Goal: Information Seeking & Learning: Learn about a topic

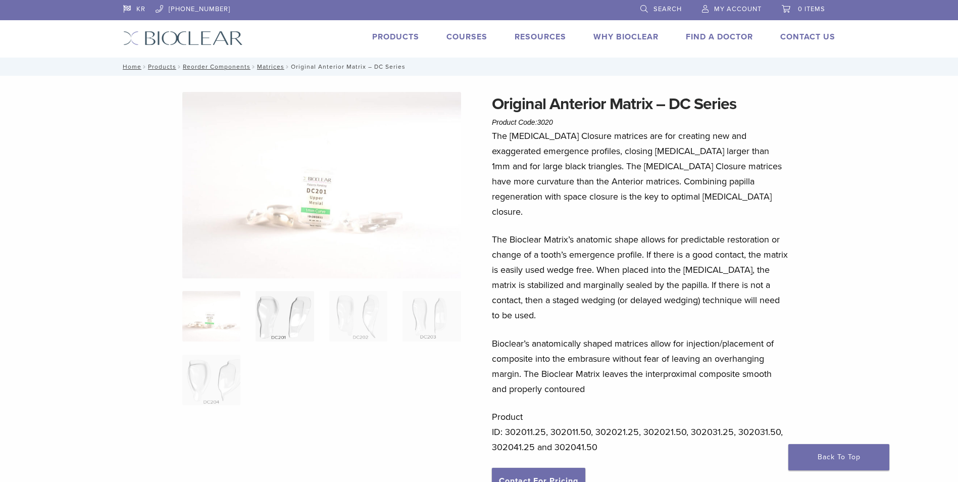
click at [272, 323] on img at bounding box center [285, 316] width 58 height 51
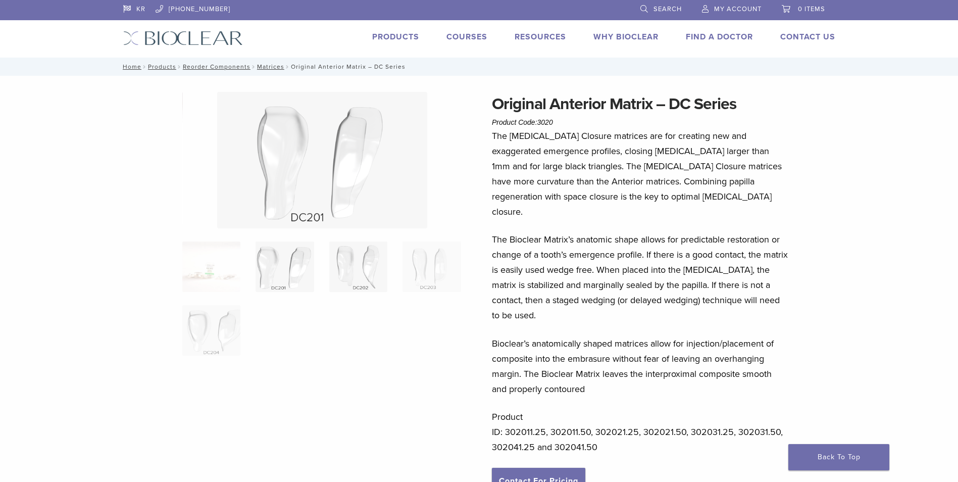
click at [347, 280] on img at bounding box center [358, 266] width 58 height 51
click at [416, 276] on img at bounding box center [432, 266] width 58 height 51
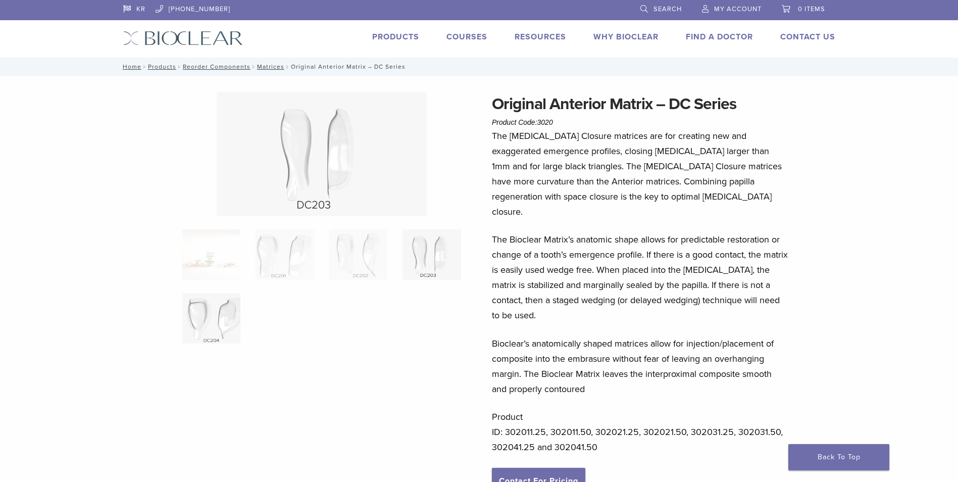
click at [238, 302] on img at bounding box center [211, 318] width 58 height 51
click at [350, 258] on img at bounding box center [358, 254] width 58 height 51
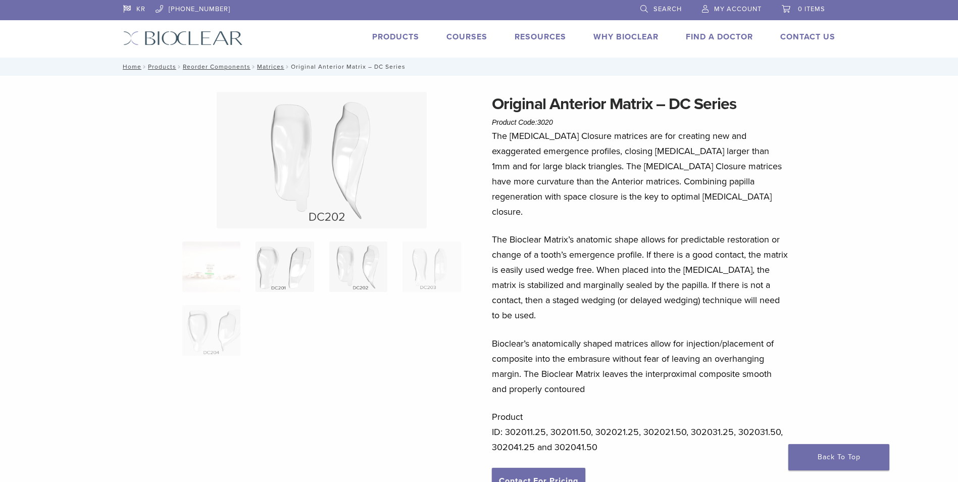
click at [293, 272] on img at bounding box center [285, 266] width 58 height 51
click at [231, 313] on img at bounding box center [211, 330] width 58 height 51
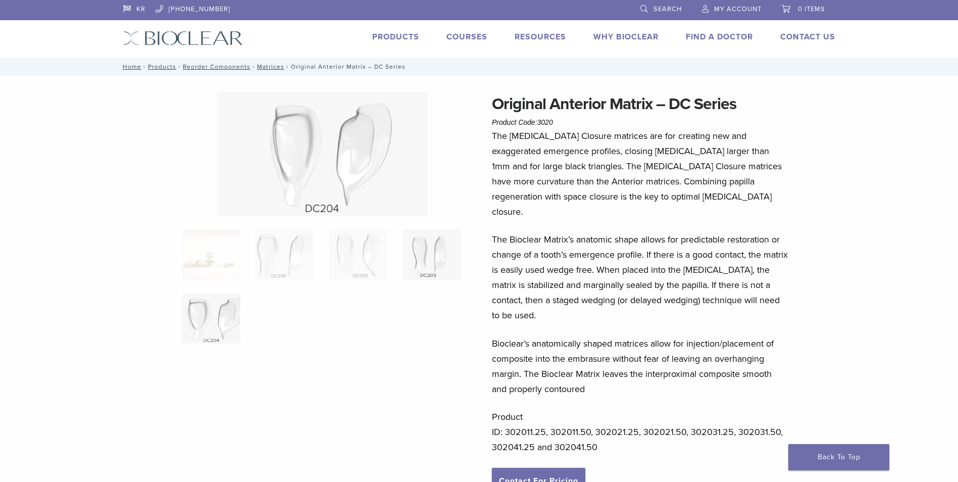
click at [412, 266] on img at bounding box center [432, 254] width 58 height 51
click at [356, 257] on img at bounding box center [358, 254] width 58 height 51
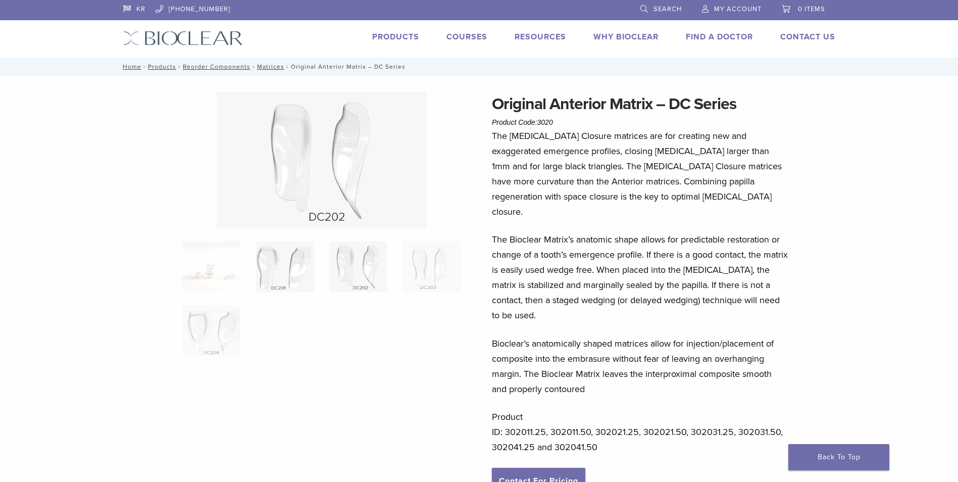
click at [284, 252] on img at bounding box center [285, 266] width 58 height 51
click at [375, 255] on img at bounding box center [358, 266] width 58 height 51
click at [415, 262] on img at bounding box center [432, 266] width 58 height 51
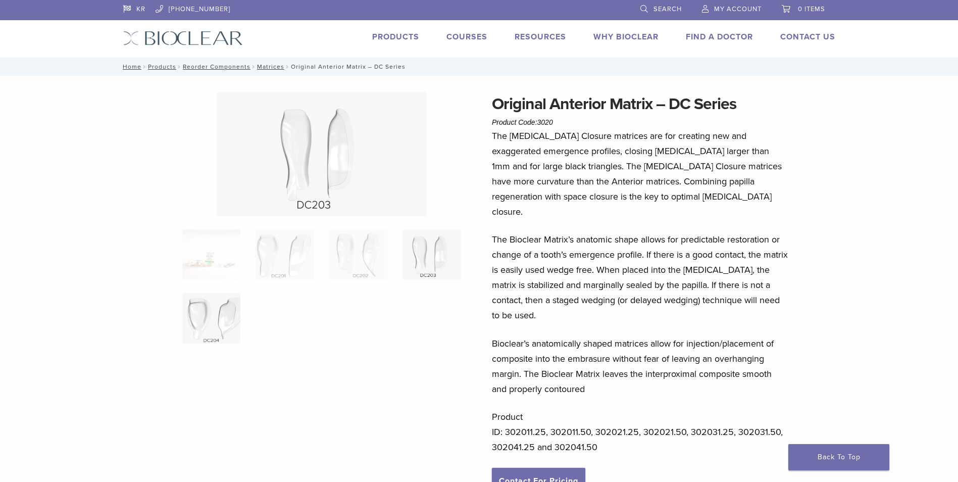
click at [213, 307] on img at bounding box center [211, 318] width 58 height 51
